Goal: Information Seeking & Learning: Learn about a topic

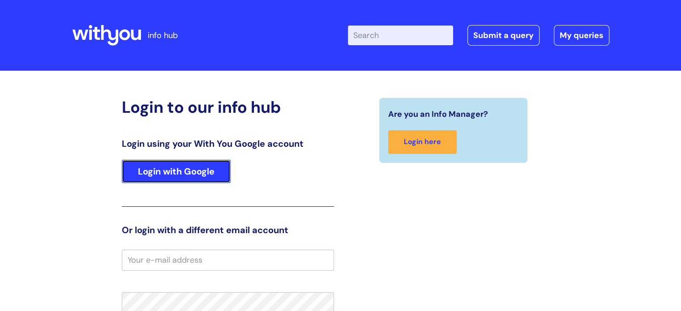
click at [216, 171] on link "Login with Google" at bounding box center [176, 171] width 109 height 23
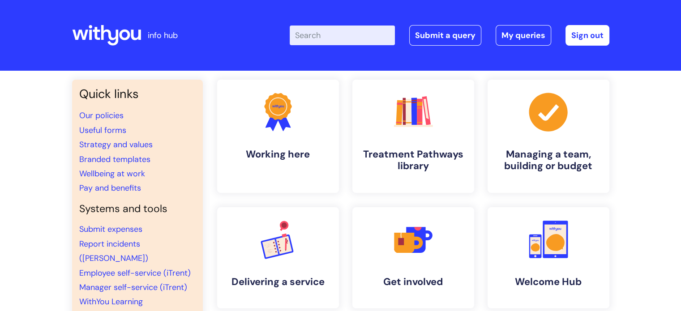
click at [355, 30] on input "Enter your search term here..." at bounding box center [342, 36] width 105 height 20
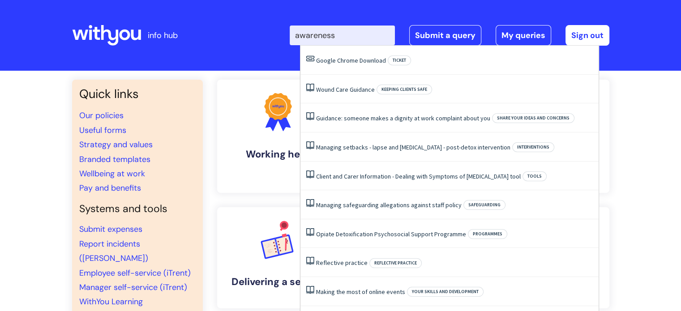
type input "awareness"
click button "Search" at bounding box center [0, 0] width 0 height 0
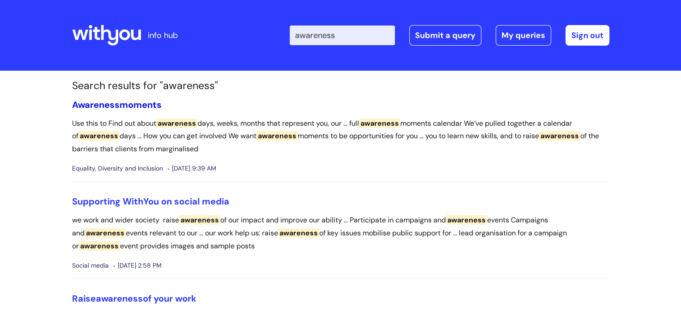
click at [144, 103] on link "Awareness moments" at bounding box center [117, 105] width 90 height 12
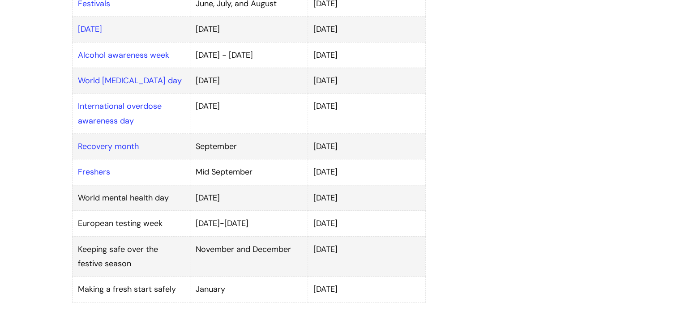
scroll to position [716, 0]
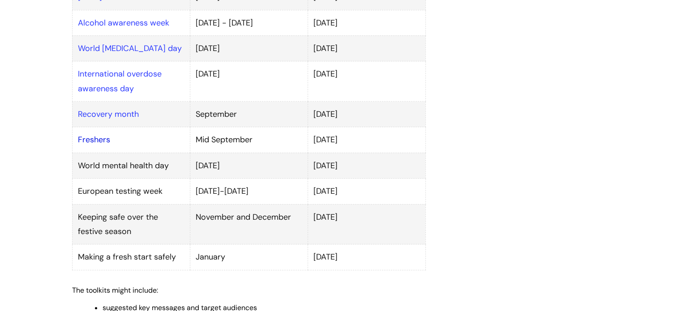
click at [97, 134] on link "Freshers" at bounding box center [94, 139] width 32 height 11
